Goal: Task Accomplishment & Management: Manage account settings

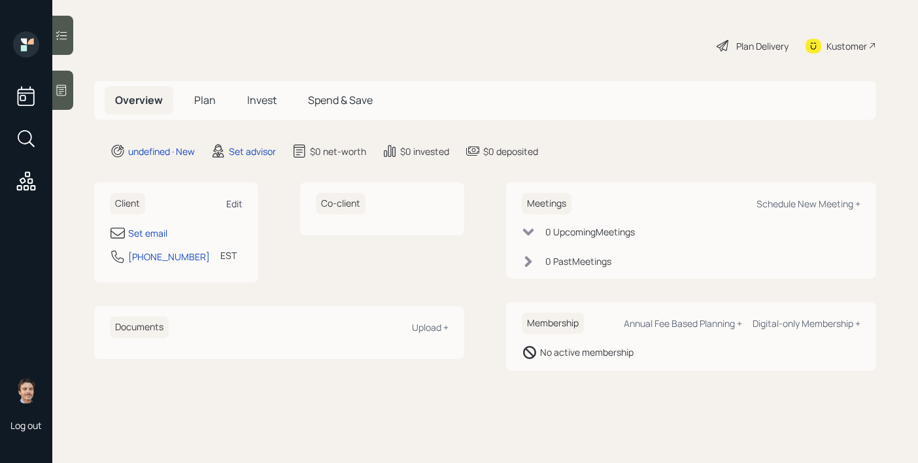
click at [239, 202] on div "Edit" at bounding box center [234, 203] width 16 height 12
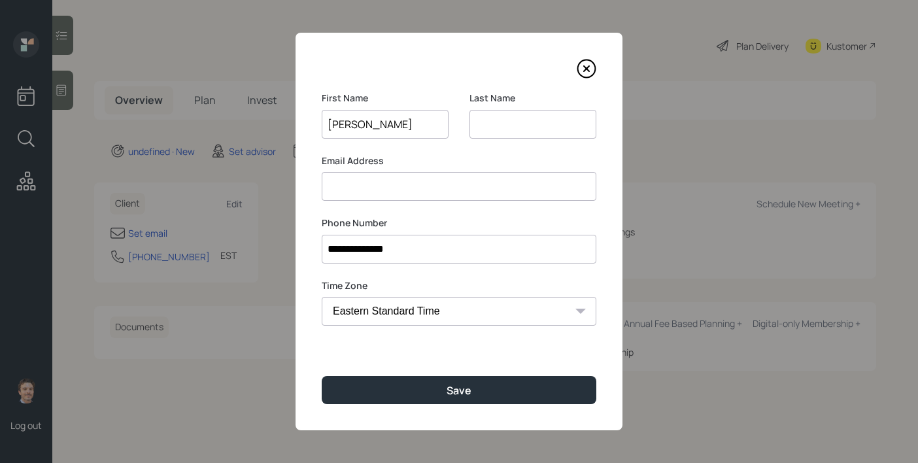
type input "[PERSON_NAME]"
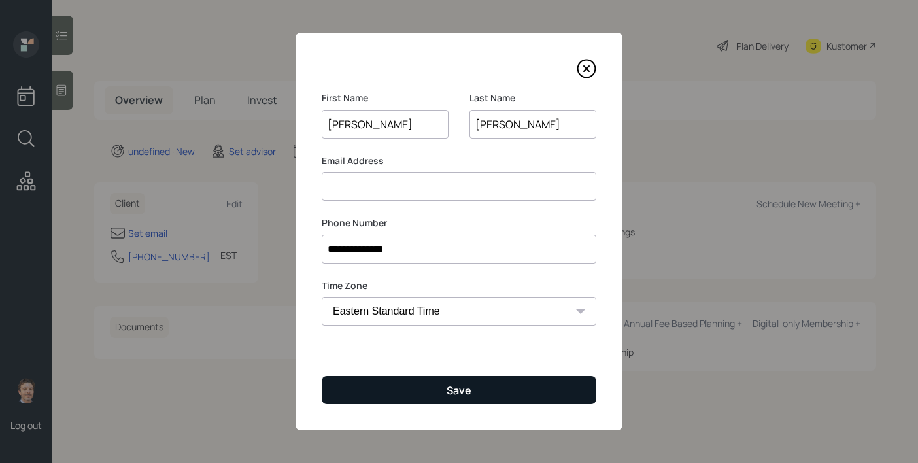
type input "[PERSON_NAME]"
click at [382, 385] on button "Save" at bounding box center [459, 390] width 275 height 28
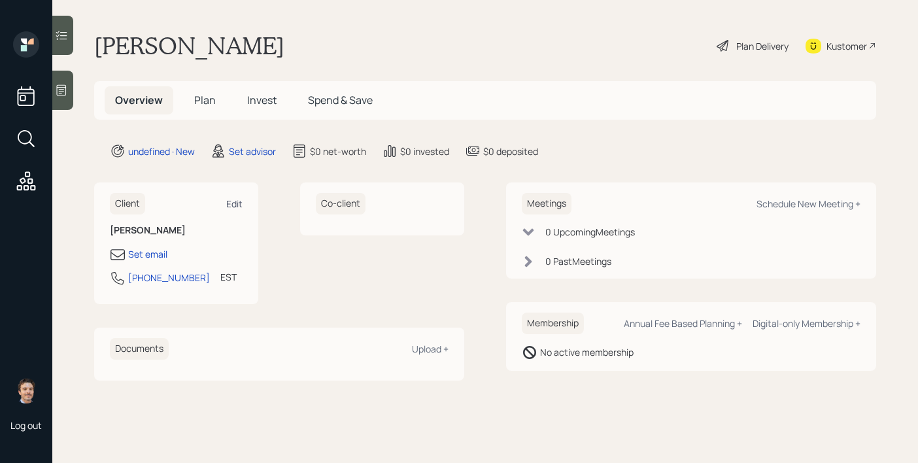
click at [238, 203] on div "Edit" at bounding box center [234, 203] width 16 height 12
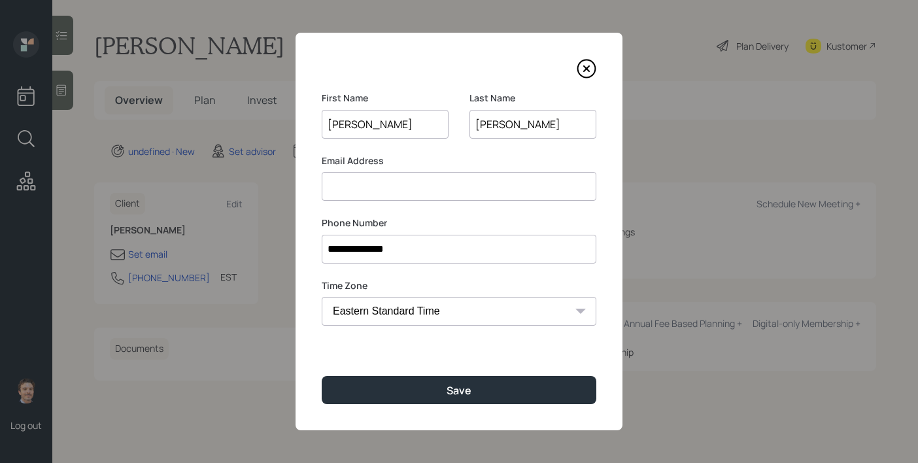
click at [391, 190] on input at bounding box center [459, 186] width 275 height 29
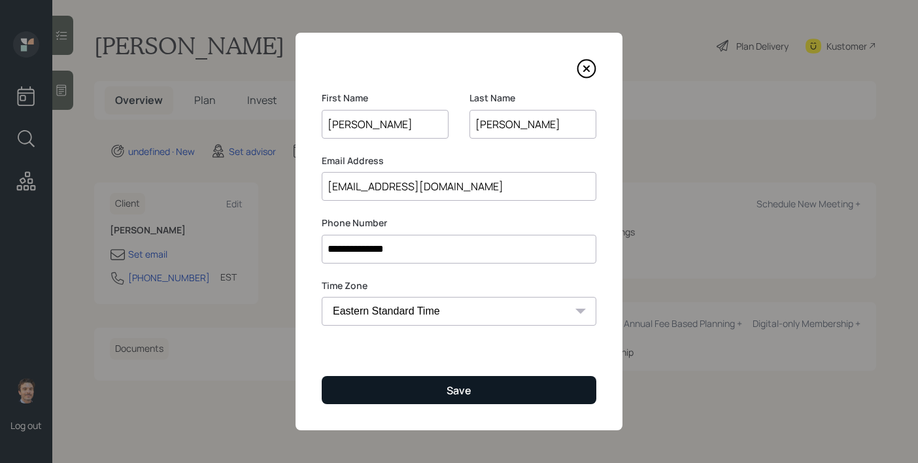
type input "[EMAIL_ADDRESS][DOMAIN_NAME]"
click at [442, 393] on button "Save" at bounding box center [459, 390] width 275 height 28
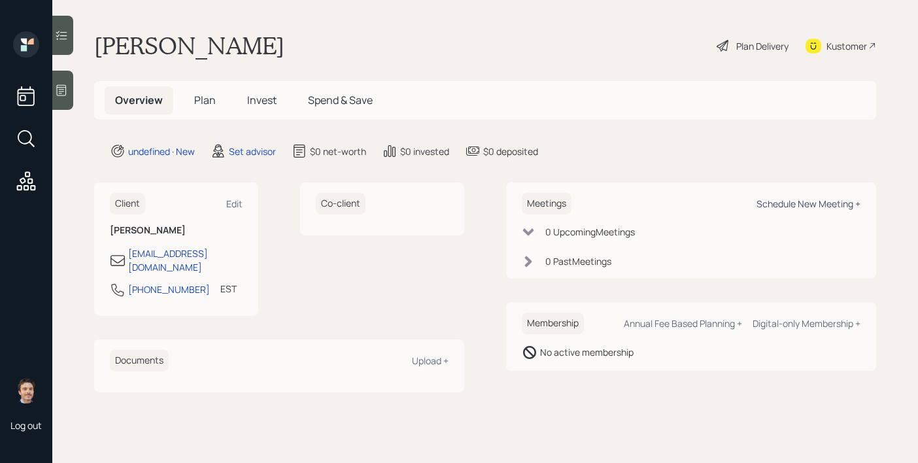
click at [790, 199] on div "Schedule New Meeting +" at bounding box center [808, 203] width 104 height 12
select select "round-[PERSON_NAME]"
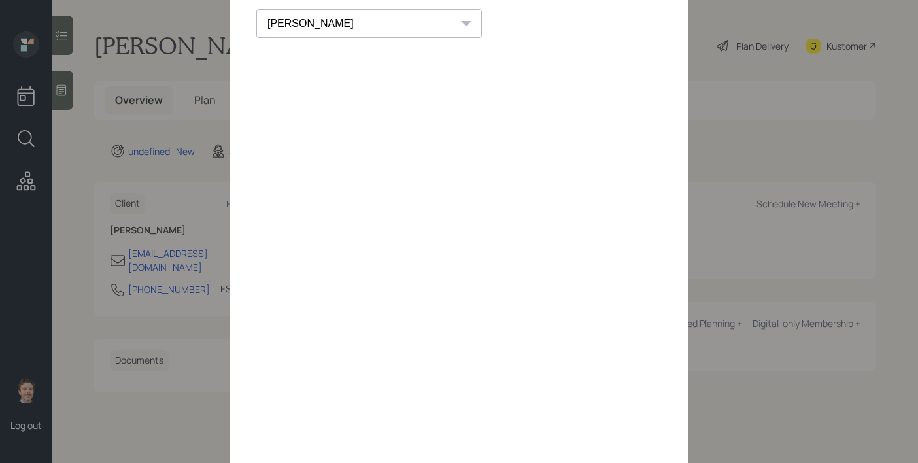
scroll to position [35, 0]
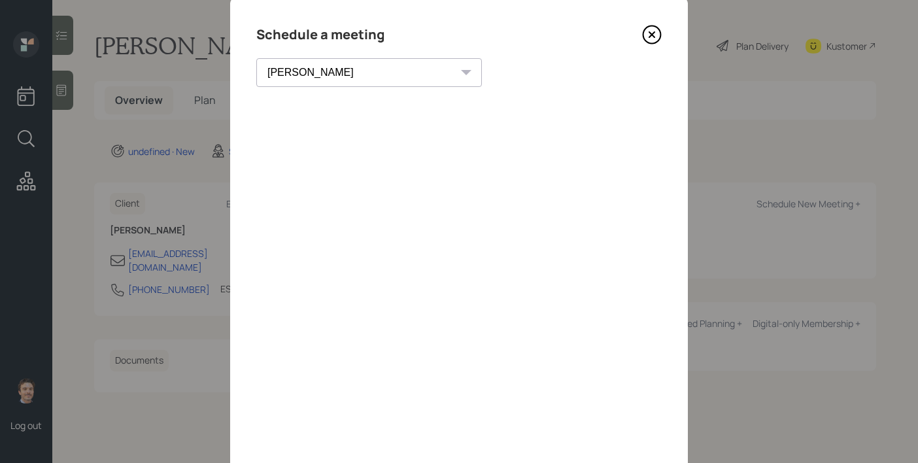
click at [652, 35] on icon at bounding box center [651, 34] width 5 height 5
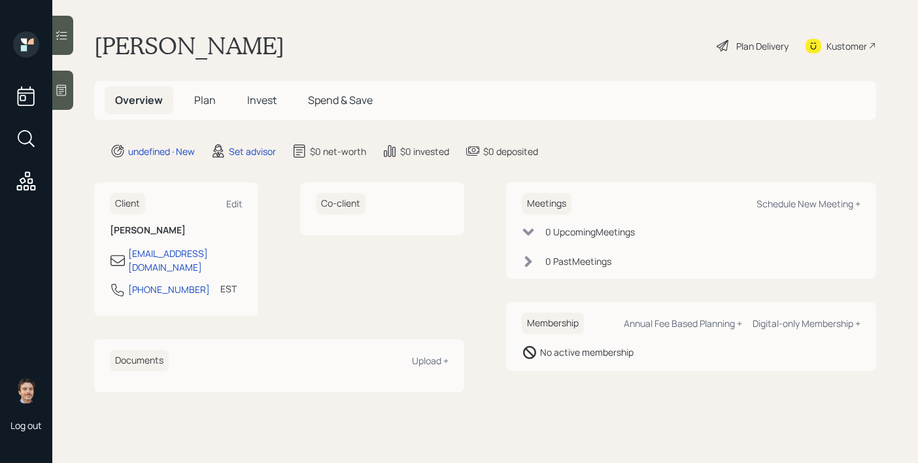
click at [66, 87] on icon at bounding box center [61, 90] width 13 height 13
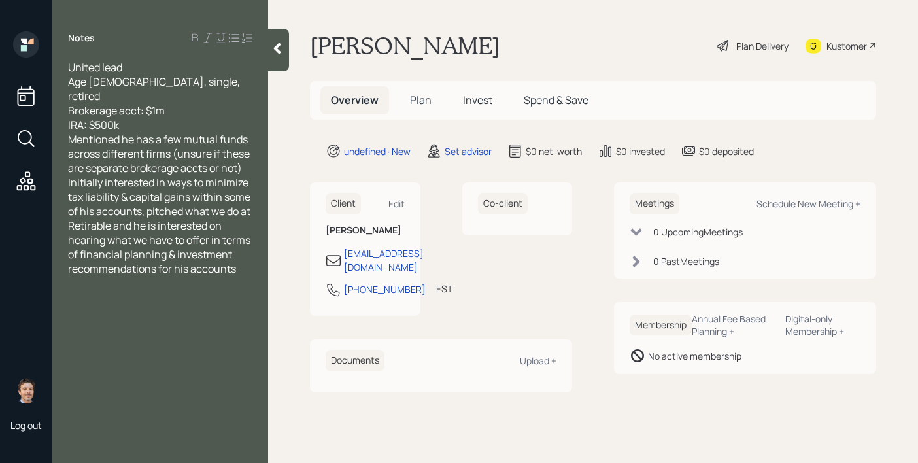
click at [199, 132] on span "Mentioned he has a few mutual funds across different firms (unsure if these are…" at bounding box center [160, 153] width 184 height 43
click at [246, 155] on div "Mentioned he has a few mutual funds across different firms (unsure if these are…" at bounding box center [160, 153] width 184 height 43
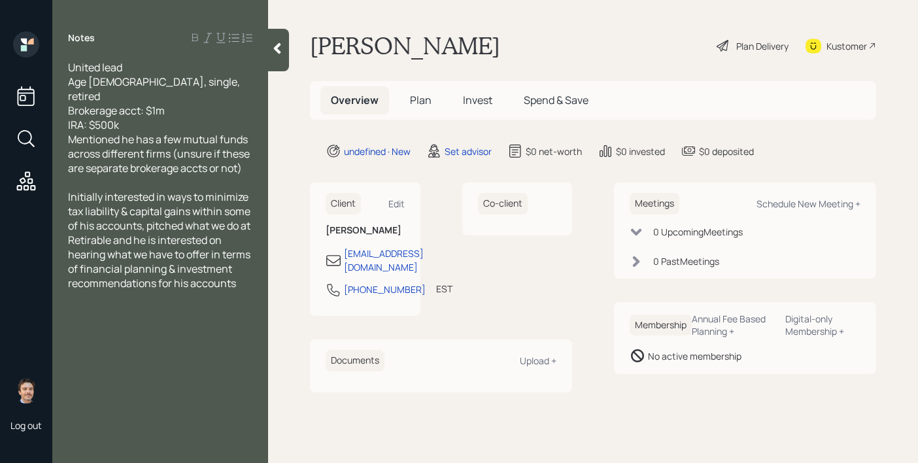
click at [280, 45] on icon at bounding box center [277, 48] width 7 height 11
